Goal: Task Accomplishment & Management: Manage account settings

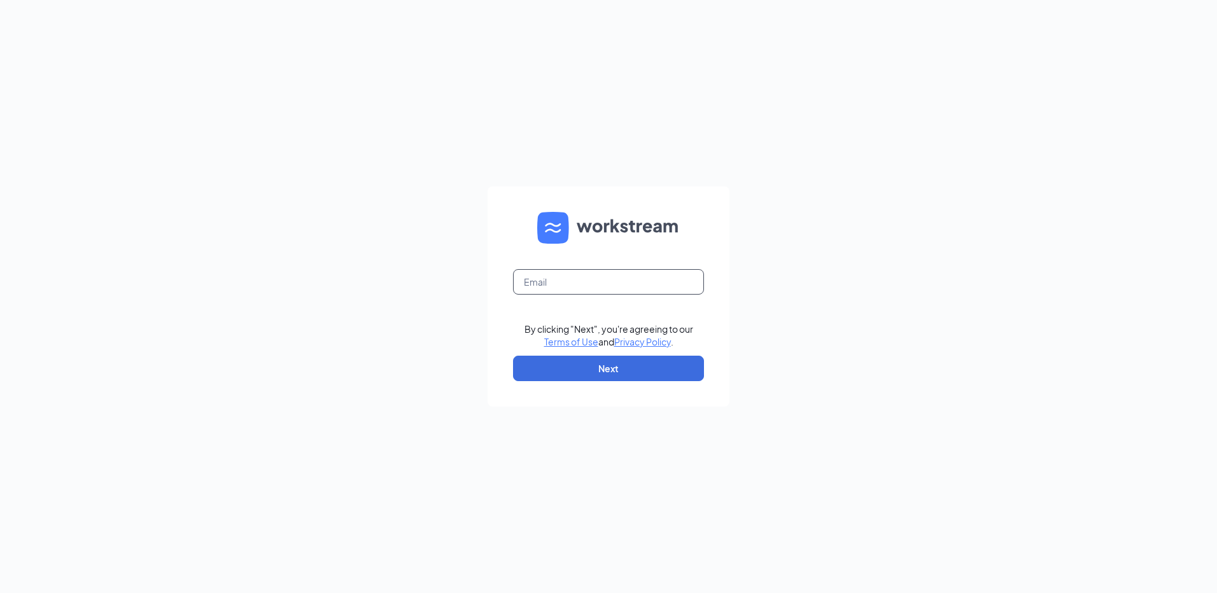
click at [555, 281] on input "text" at bounding box center [608, 281] width 191 height 25
type input "rs040316@tacobell.com"
click at [689, 367] on button "Next" at bounding box center [608, 368] width 191 height 25
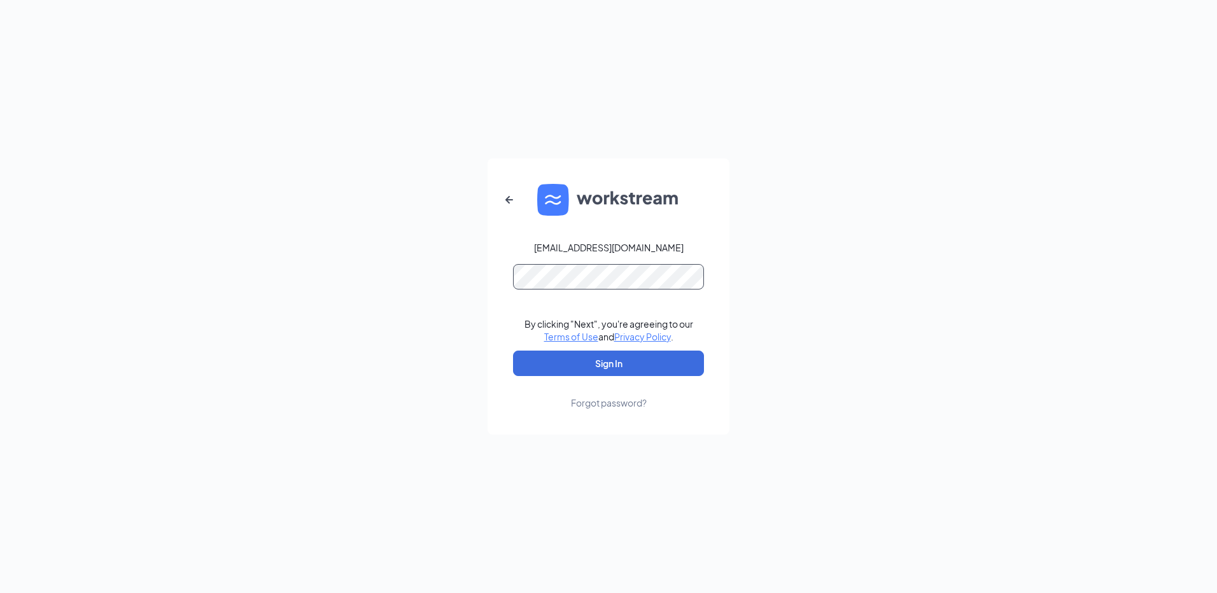
click at [513, 351] on button "Sign In" at bounding box center [608, 363] width 191 height 25
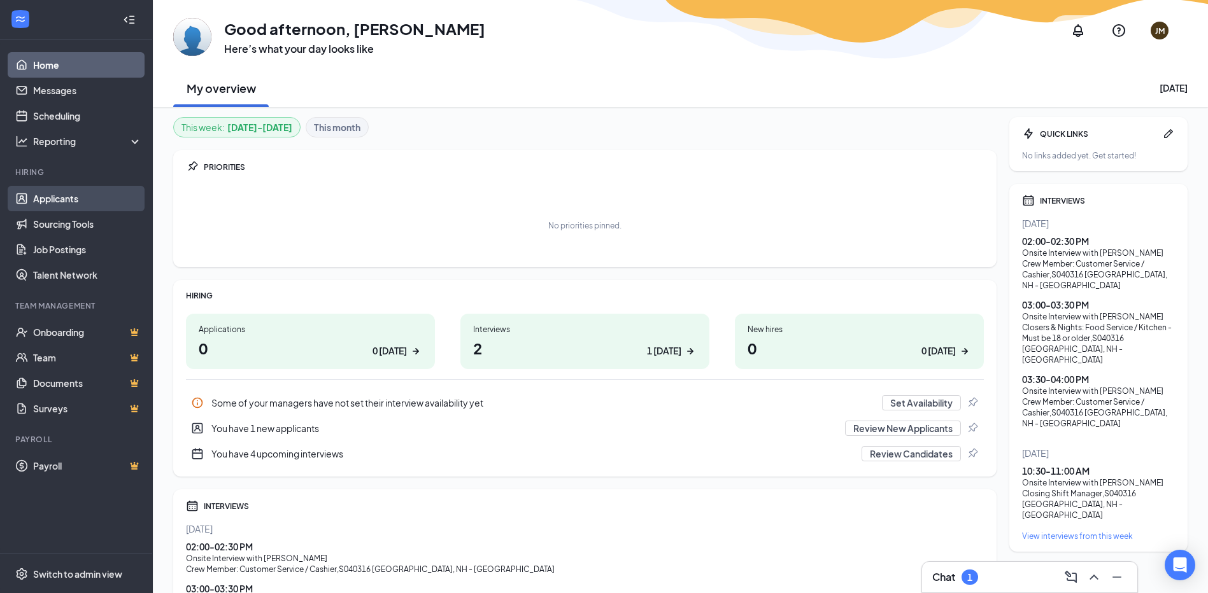
click at [69, 203] on link "Applicants" at bounding box center [87, 198] width 109 height 25
